Goal: Find specific page/section: Locate a particular part of the current website

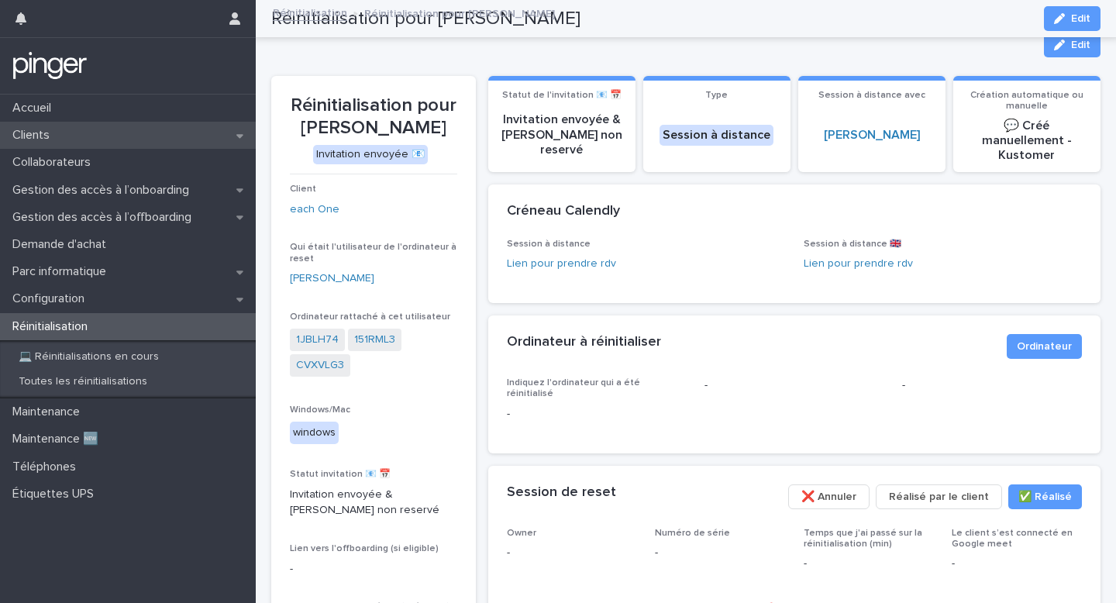
scroll to position [374, 0]
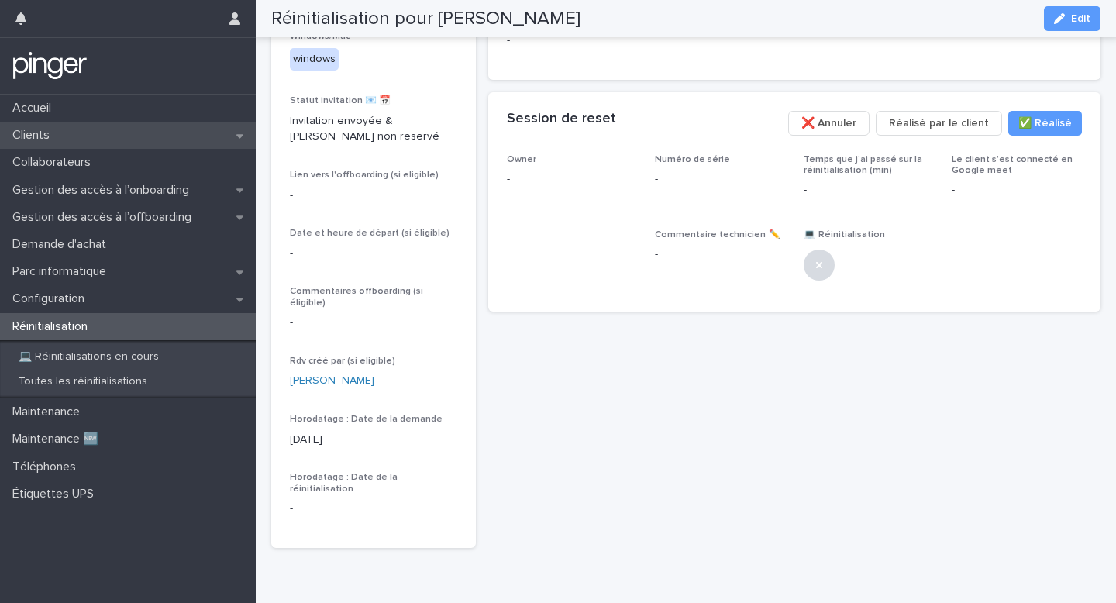
click at [186, 131] on div "Clients" at bounding box center [128, 135] width 256 height 27
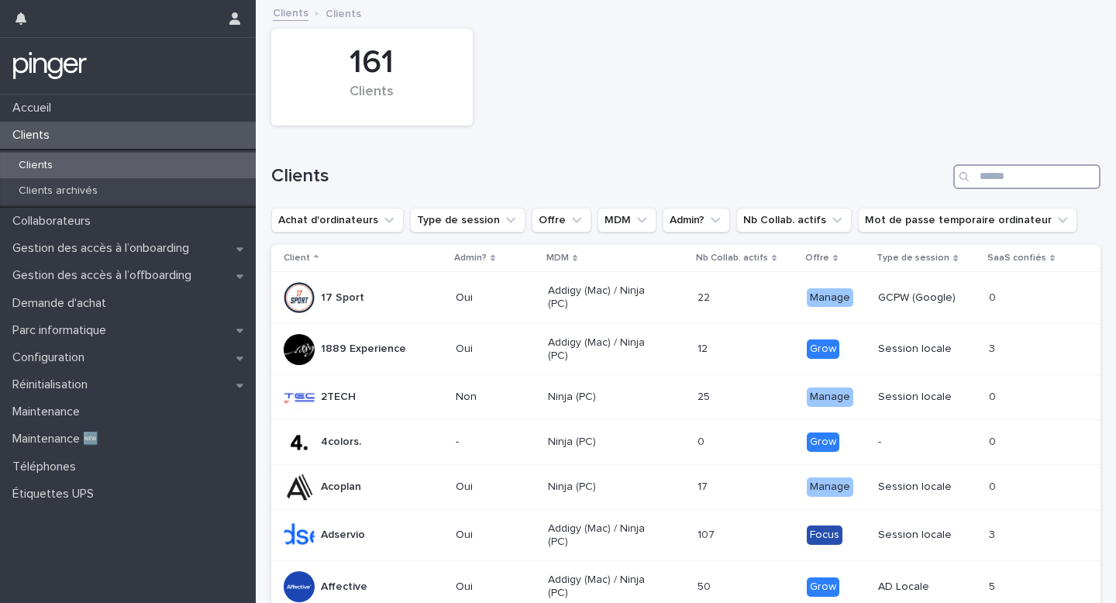
click at [1023, 167] on input "Search" at bounding box center [1027, 176] width 147 height 25
type input "****"
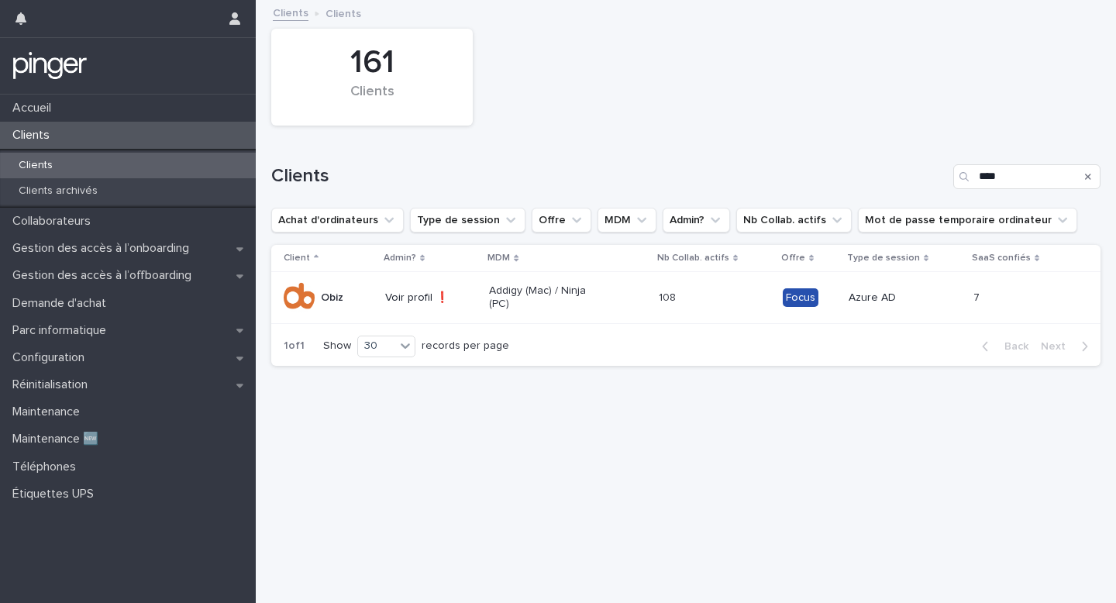
click at [664, 310] on td "108 108" at bounding box center [715, 298] width 124 height 52
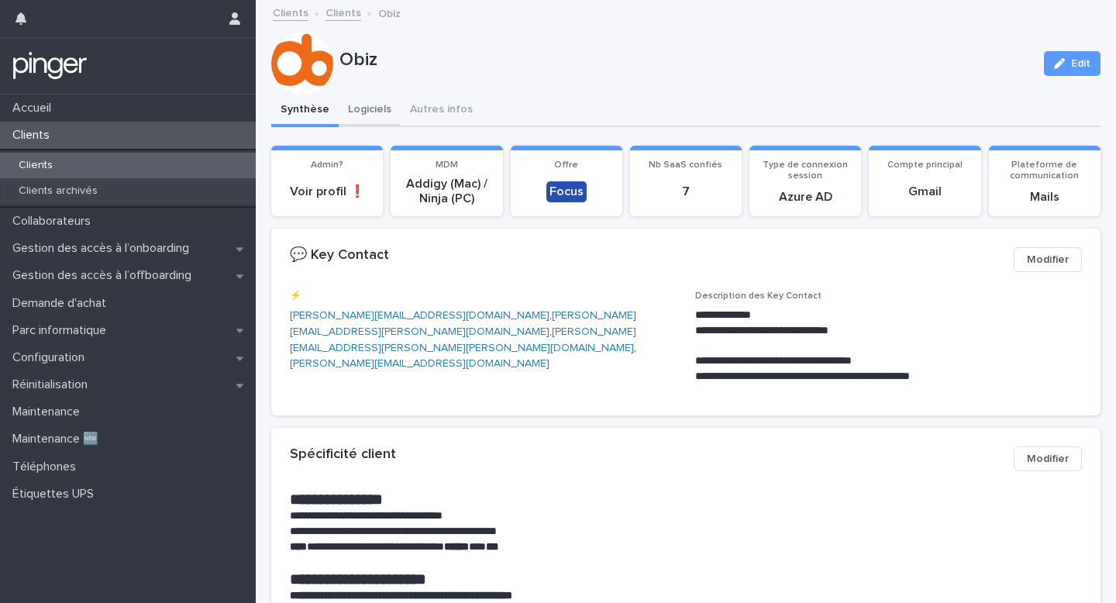
click at [377, 112] on button "Logiciels" at bounding box center [370, 111] width 62 height 33
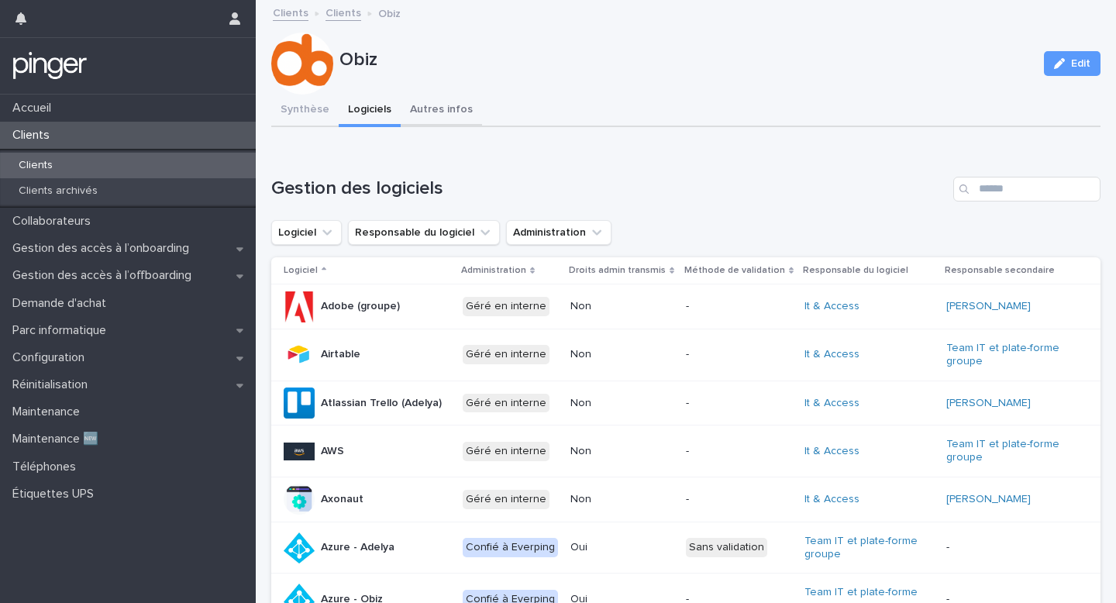
click at [434, 122] on button "Autres infos" at bounding box center [441, 111] width 81 height 33
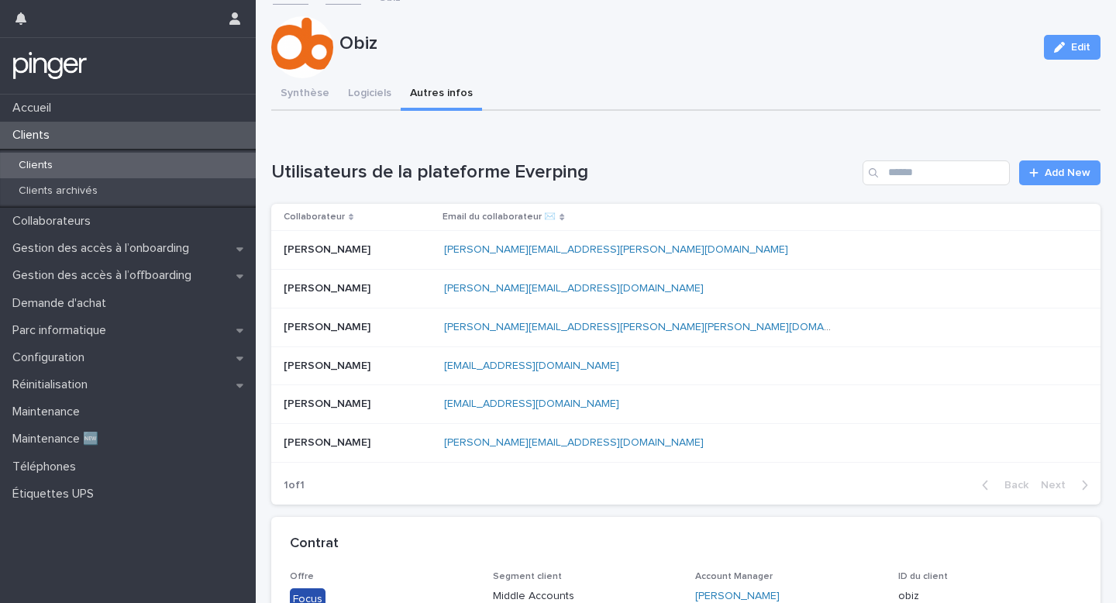
scroll to position [21, 0]
